Goal: Information Seeking & Learning: Learn about a topic

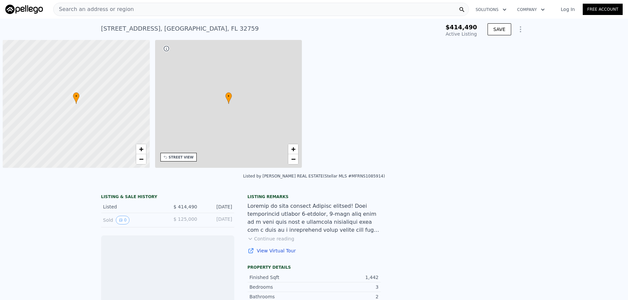
scroll to position [0, 3]
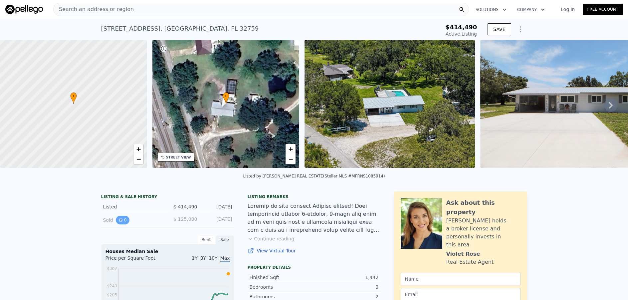
click at [119, 221] on icon "View historical data" at bounding box center [120, 219] width 3 height 3
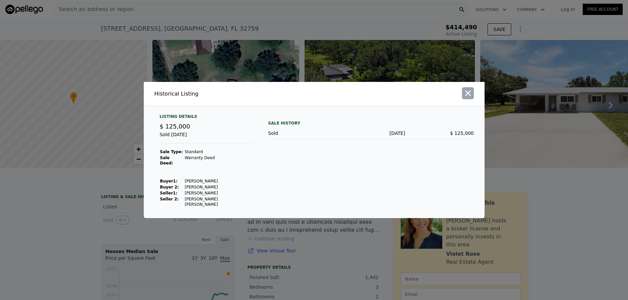
click at [470, 98] on icon "button" at bounding box center [467, 92] width 9 height 9
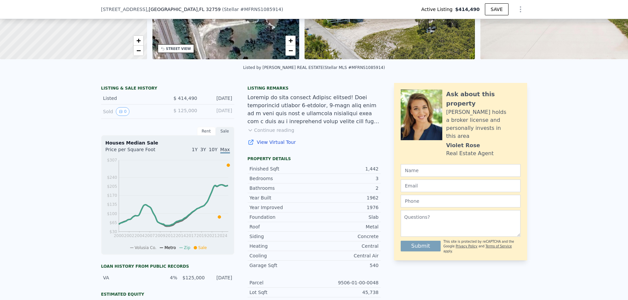
scroll to position [31, 0]
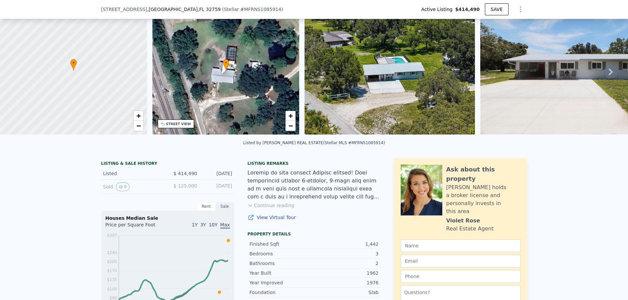
click at [476, 73] on div at bounding box center [390, 72] width 176 height 130
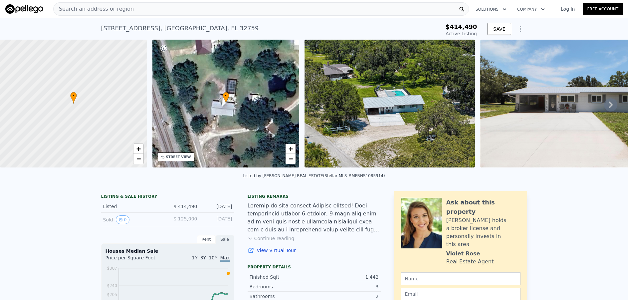
scroll to position [0, 0]
click at [608, 105] on icon at bounding box center [610, 105] width 4 height 7
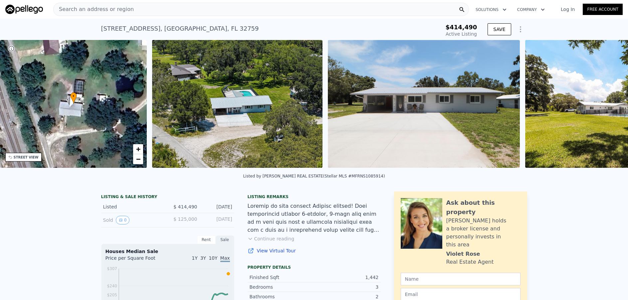
click at [605, 105] on div "• + − • + − STREET VIEW Loading... SATELLITE VIEW" at bounding box center [314, 105] width 628 height 130
click at [608, 105] on icon at bounding box center [610, 105] width 4 height 7
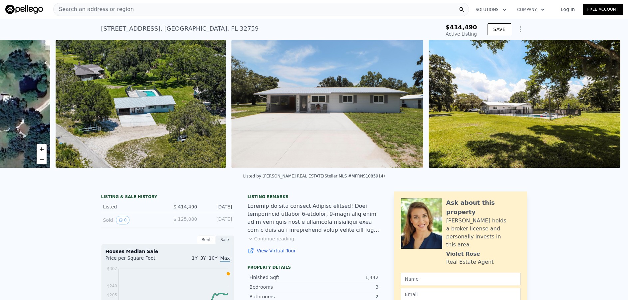
scroll to position [0, 304]
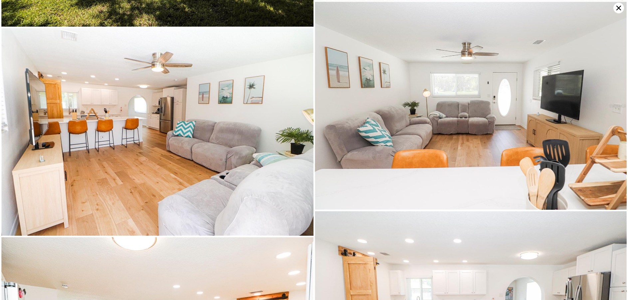
scroll to position [0, 0]
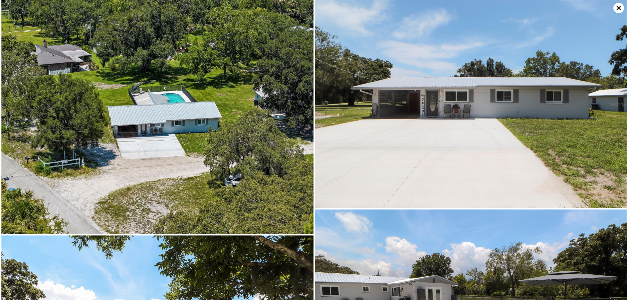
click at [617, 8] on icon at bounding box center [618, 8] width 11 height 11
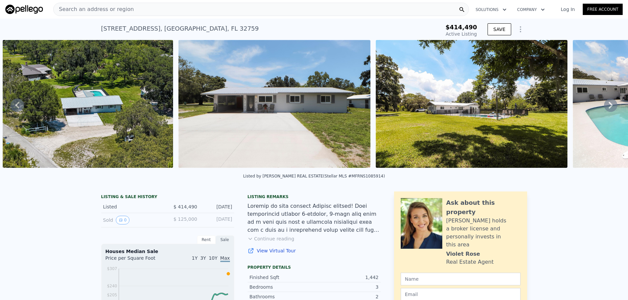
click at [372, 96] on div at bounding box center [274, 105] width 197 height 130
click at [373, 86] on div at bounding box center [471, 105] width 197 height 130
